Goal: Task Accomplishment & Management: Manage account settings

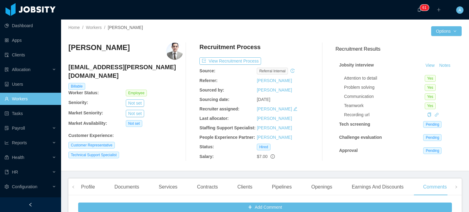
scroll to position [138, 0]
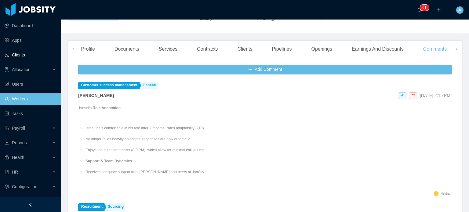
click at [23, 54] on link "Clients" at bounding box center [31, 55] width 52 height 12
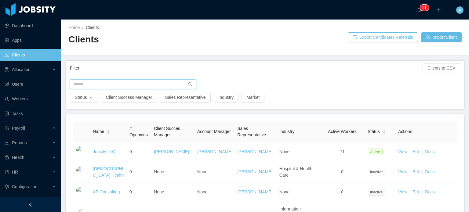
click at [98, 86] on input "text" at bounding box center [133, 84] width 126 height 10
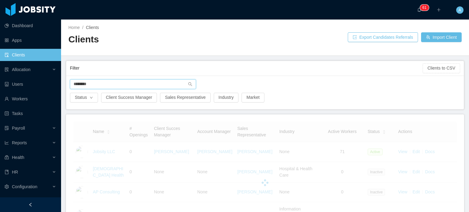
type input "********"
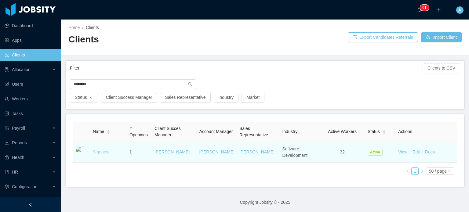
click at [98, 151] on link "Signpost" at bounding box center [101, 152] width 17 height 5
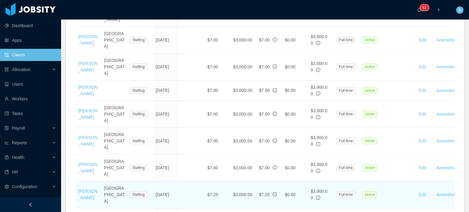
scroll to position [812, 0]
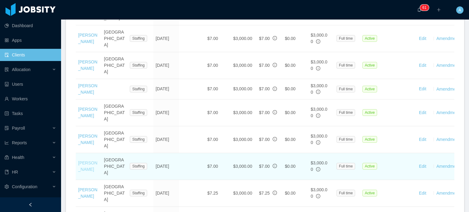
click at [83, 161] on link "[PERSON_NAME]" at bounding box center [87, 166] width 19 height 11
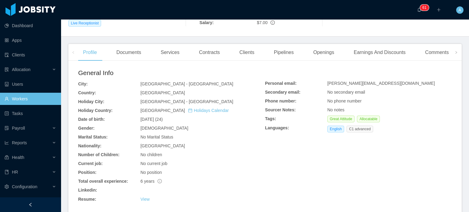
scroll to position [127, 0]
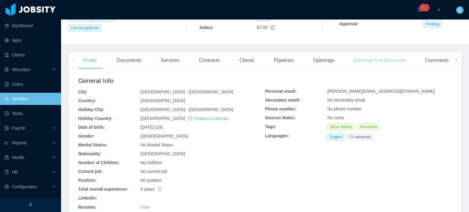
click at [363, 61] on div "Earnings And Discounts" at bounding box center [380, 60] width 62 height 17
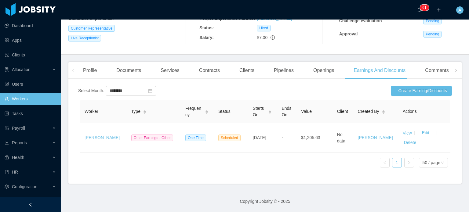
scroll to position [122, 0]
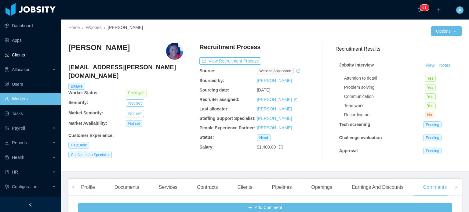
click at [24, 58] on link "Clients" at bounding box center [31, 55] width 52 height 12
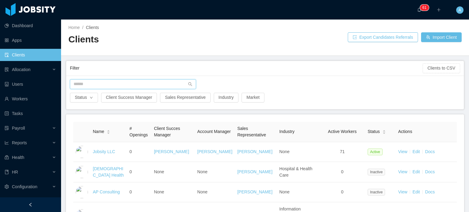
click at [132, 82] on input "text" at bounding box center [133, 84] width 126 height 10
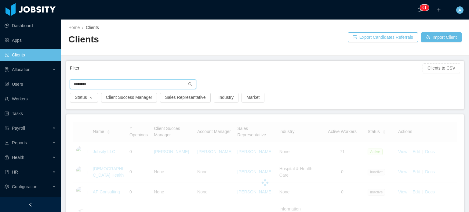
type input "********"
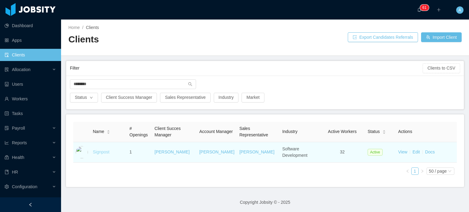
click at [101, 151] on link "Signpost" at bounding box center [101, 152] width 17 height 5
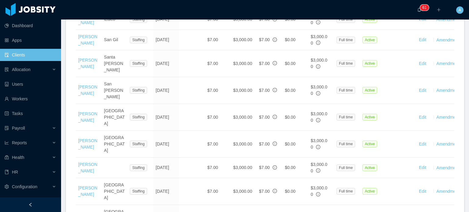
scroll to position [821, 0]
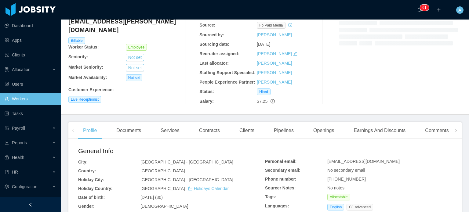
scroll to position [42, 0]
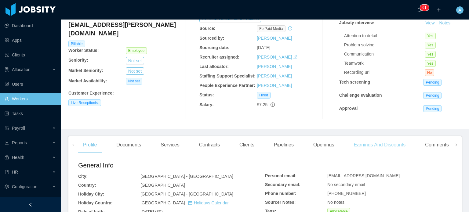
click at [376, 141] on div "Earnings And Discounts" at bounding box center [380, 145] width 62 height 17
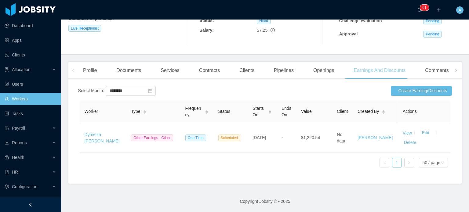
scroll to position [122, 0]
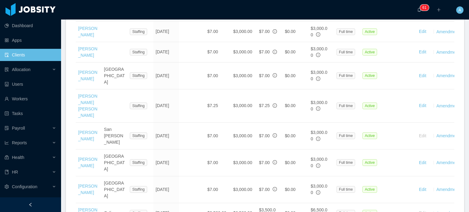
scroll to position [517, 0]
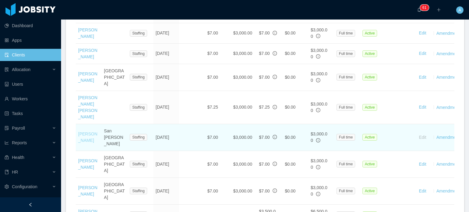
click at [83, 132] on link "[PERSON_NAME]" at bounding box center [87, 137] width 19 height 11
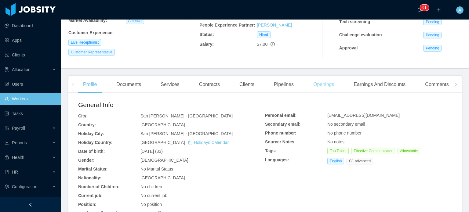
scroll to position [104, 0]
click at [366, 84] on div "Earnings And Discounts" at bounding box center [380, 83] width 62 height 17
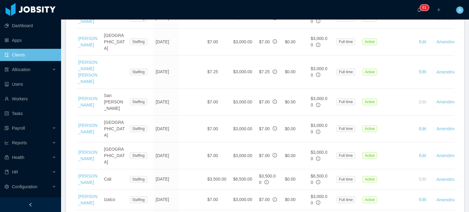
scroll to position [546, 0]
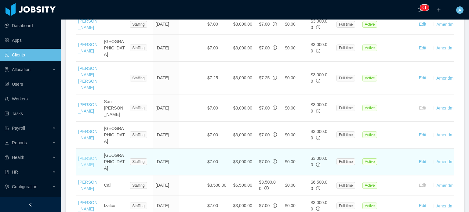
click at [82, 156] on link "[PERSON_NAME]" at bounding box center [87, 161] width 19 height 11
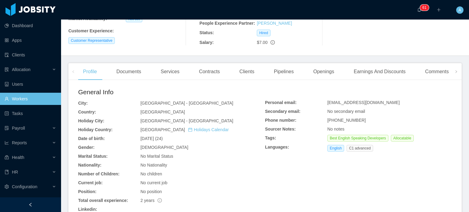
scroll to position [103, 0]
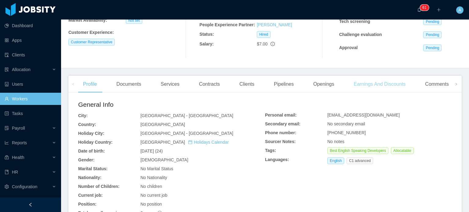
click at [383, 85] on div "Earnings And Discounts" at bounding box center [380, 84] width 62 height 17
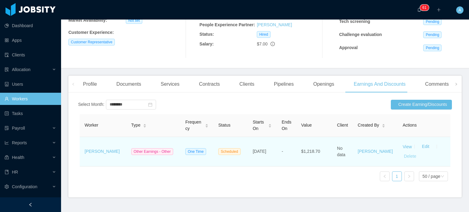
click at [403, 159] on button "Delete" at bounding box center [410, 157] width 15 height 10
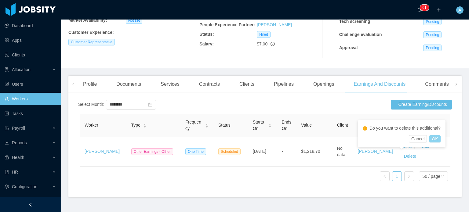
click at [437, 138] on button "OK" at bounding box center [435, 138] width 11 height 7
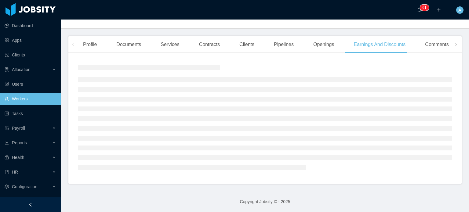
scroll to position [103, 0]
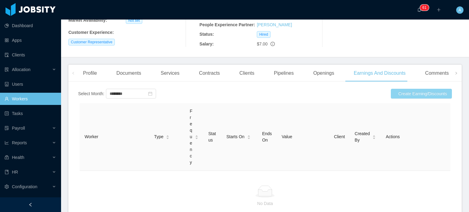
click at [405, 92] on button "Create Earning/Discounts" at bounding box center [421, 94] width 61 height 10
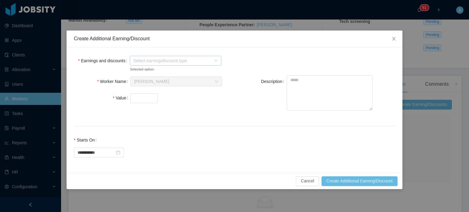
click at [208, 60] on span "Select earning/discount type" at bounding box center [173, 61] width 78 height 6
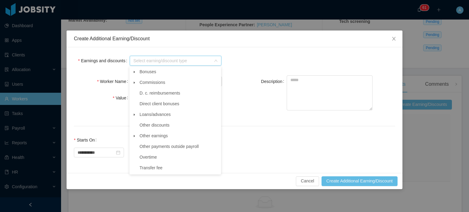
click at [134, 137] on icon "icon: caret-down" at bounding box center [134, 136] width 1 height 2
click at [145, 151] on span "Other" at bounding box center [182, 147] width 76 height 8
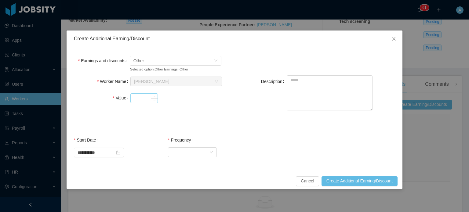
click at [138, 96] on input "Value" at bounding box center [144, 98] width 27 height 9
type input "******"
click at [330, 80] on textarea "Description" at bounding box center [330, 92] width 86 height 35
paste textarea "**********"
type textarea "**********"
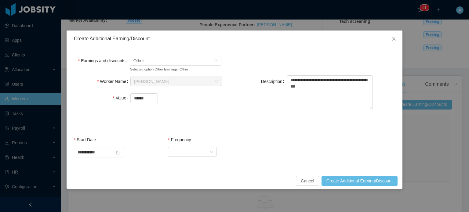
click at [312, 126] on div at bounding box center [235, 126] width 322 height 0
click at [198, 150] on div "Select Frequency" at bounding box center [191, 152] width 38 height 9
click at [196, 163] on li "One Time" at bounding box center [198, 165] width 49 height 10
click at [351, 180] on button "Create Additional Earning/Discount" at bounding box center [360, 181] width 76 height 10
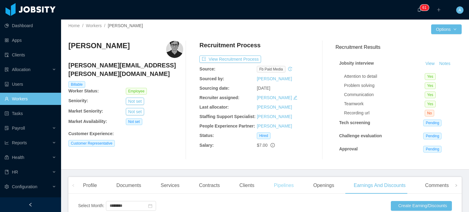
scroll to position [0, 0]
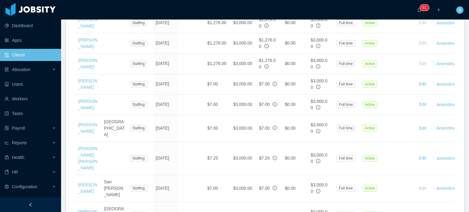
scroll to position [465, 0]
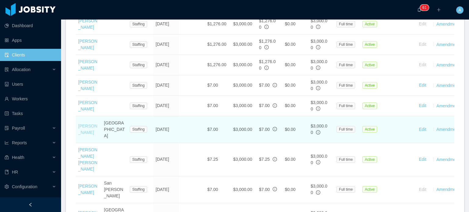
click at [87, 124] on link "[PERSON_NAME]" at bounding box center [87, 129] width 19 height 11
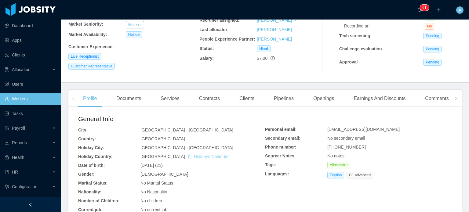
scroll to position [90, 0]
click at [380, 99] on div "Earnings And Discounts" at bounding box center [380, 98] width 62 height 17
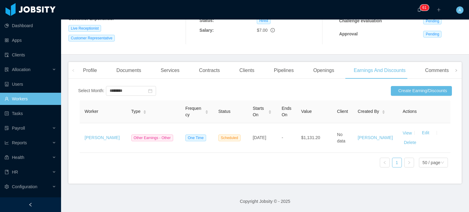
scroll to position [120, 0]
